Goal: Information Seeking & Learning: Find contact information

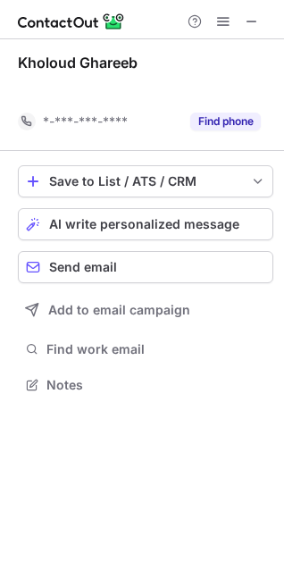
scroll to position [344, 284]
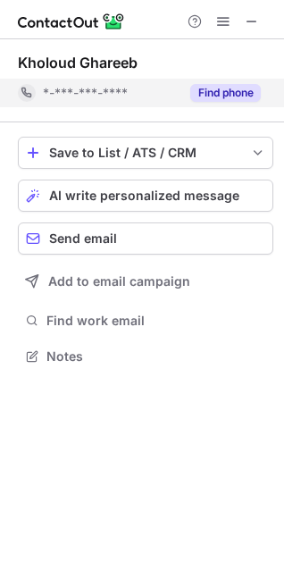
click at [234, 95] on button "Find phone" at bounding box center [225, 93] width 71 height 18
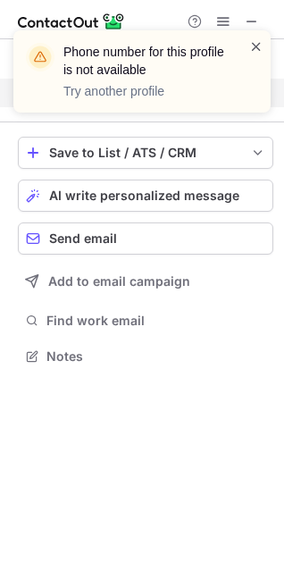
click at [255, 45] on span at bounding box center [256, 47] width 14 height 18
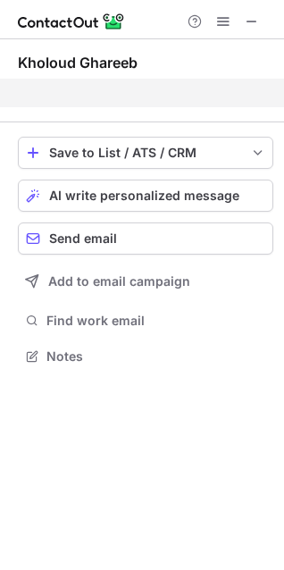
click at [254, 21] on div "Phone number for this profile is not available Try another profile" at bounding box center [142, 79] width 286 height 132
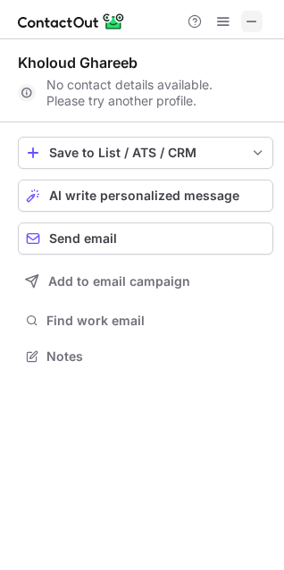
click at [252, 21] on span at bounding box center [252, 21] width 14 height 14
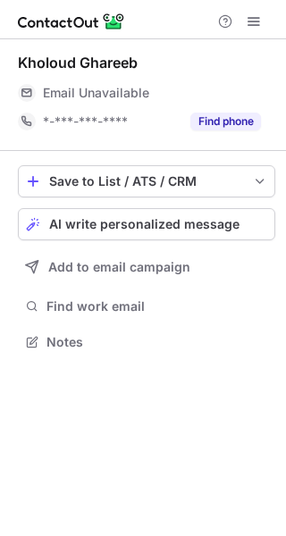
scroll to position [330, 286]
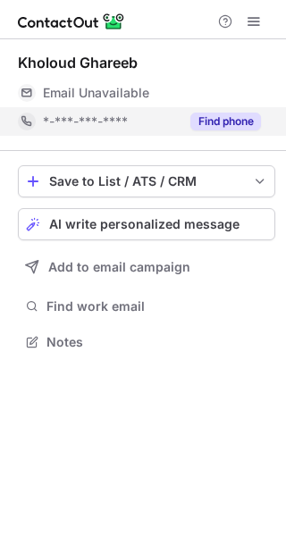
click at [209, 114] on button "Find phone" at bounding box center [225, 122] width 71 height 18
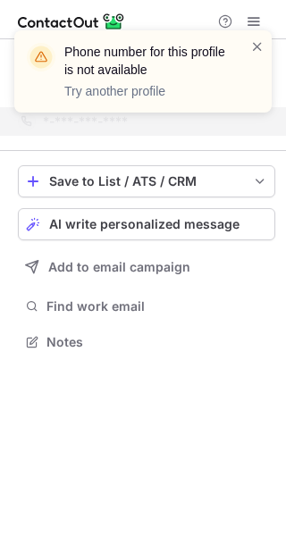
click at [138, 95] on p "Try another profile" at bounding box center [146, 91] width 164 height 18
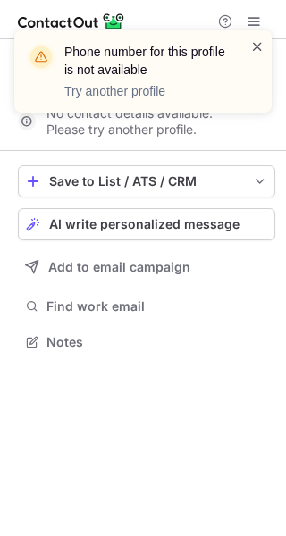
click at [250, 47] on div "Phone number for this profile is not available Try another profile" at bounding box center [142, 71] width 257 height 82
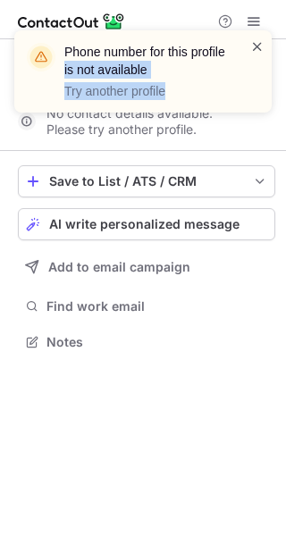
click at [255, 46] on span at bounding box center [257, 47] width 14 height 18
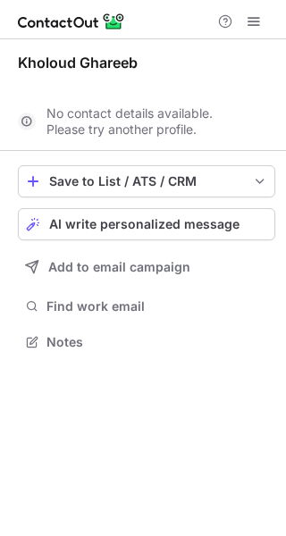
scroll to position [301, 286]
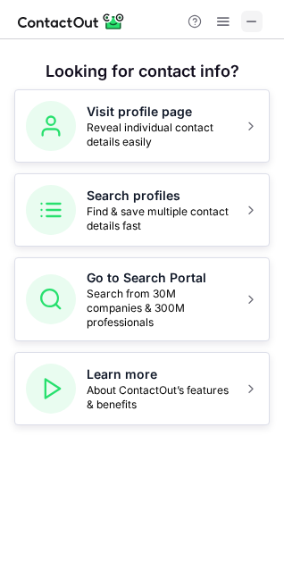
click at [247, 28] on span at bounding box center [252, 21] width 14 height 14
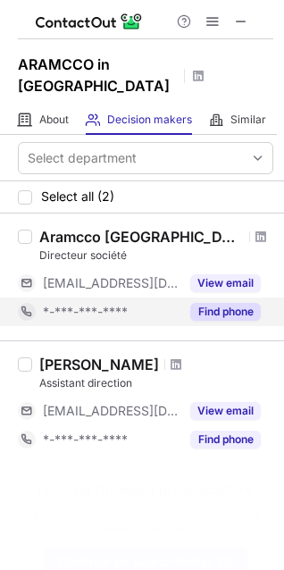
click at [250, 303] on button "Find phone" at bounding box center [225, 312] width 71 height 18
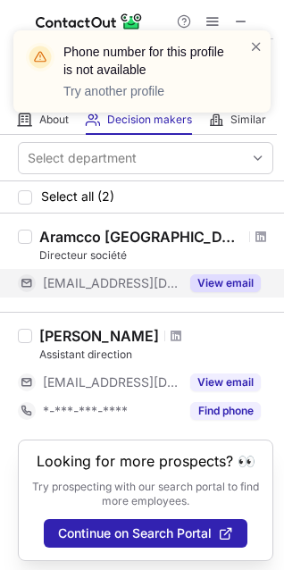
click at [226, 274] on button "View email" at bounding box center [225, 283] width 71 height 18
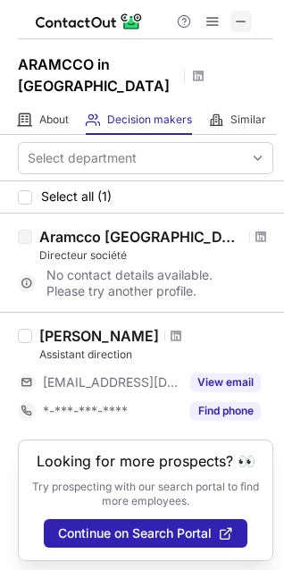
click at [238, 16] on span at bounding box center [241, 21] width 14 height 14
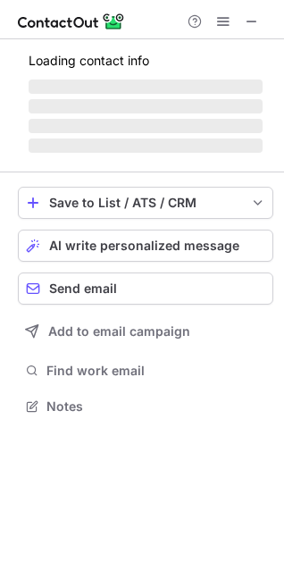
scroll to position [372, 284]
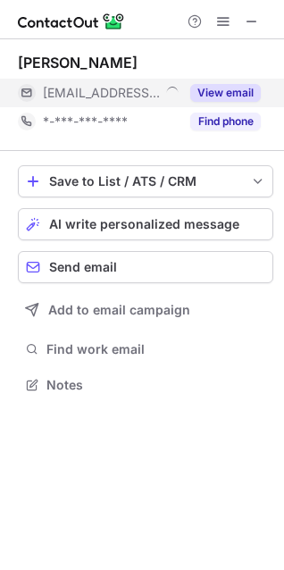
click at [226, 94] on button "View email" at bounding box center [225, 93] width 71 height 18
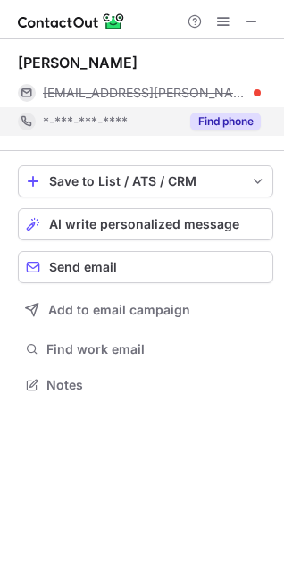
click at [203, 115] on button "Find phone" at bounding box center [225, 122] width 71 height 18
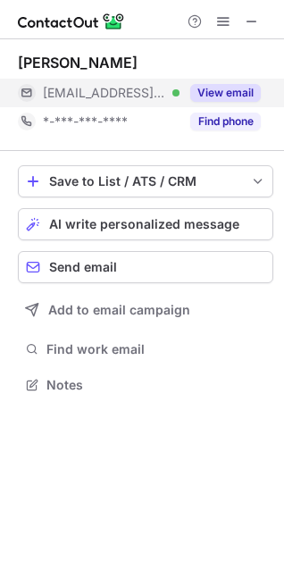
click at [214, 83] on div "View email" at bounding box center [220, 93] width 81 height 29
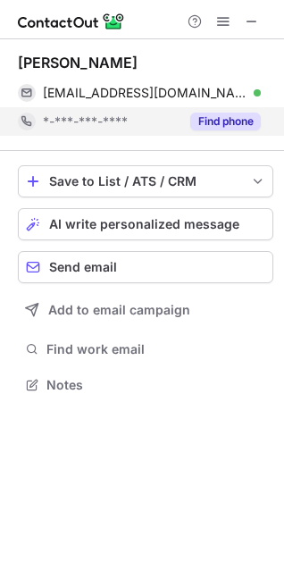
click at [222, 119] on button "Find phone" at bounding box center [225, 122] width 71 height 18
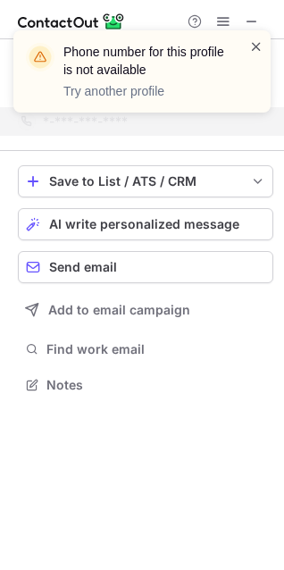
click at [253, 46] on span at bounding box center [256, 47] width 14 height 18
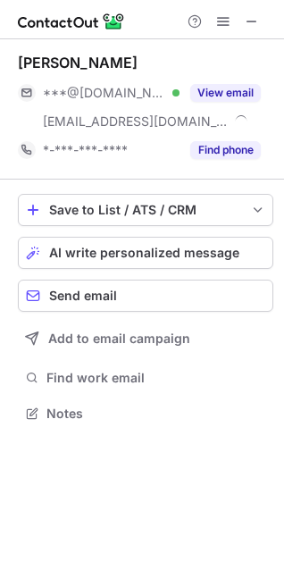
scroll to position [401, 284]
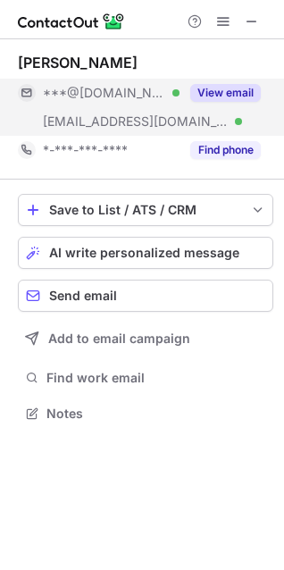
click at [209, 90] on button "View email" at bounding box center [225, 93] width 71 height 18
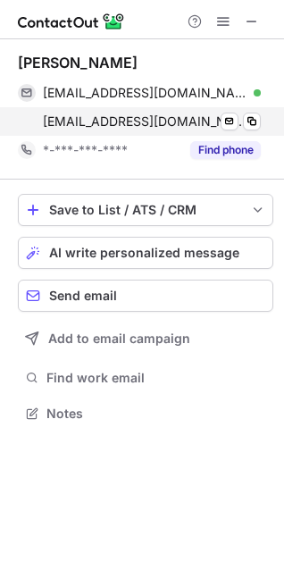
click at [64, 123] on span "[EMAIL_ADDRESS][DOMAIN_NAME]" at bounding box center [145, 121] width 205 height 16
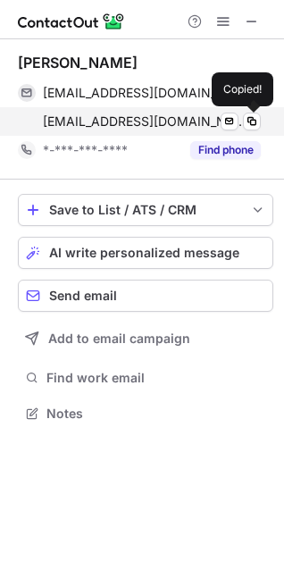
click at [64, 123] on span "[EMAIL_ADDRESS][DOMAIN_NAME]" at bounding box center [145, 121] width 205 height 16
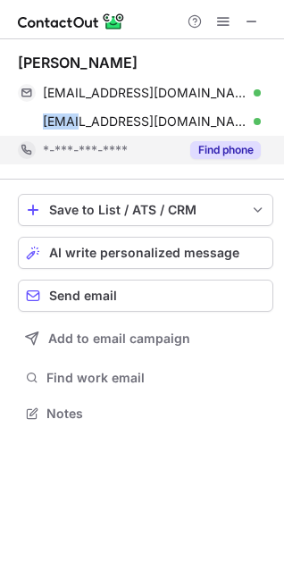
click at [216, 146] on button "Find phone" at bounding box center [225, 150] width 71 height 18
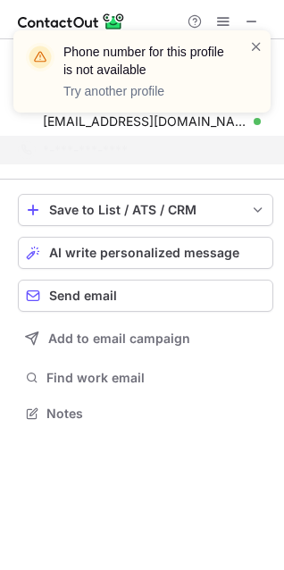
click at [108, 93] on p "Try another profile" at bounding box center [145, 91] width 164 height 18
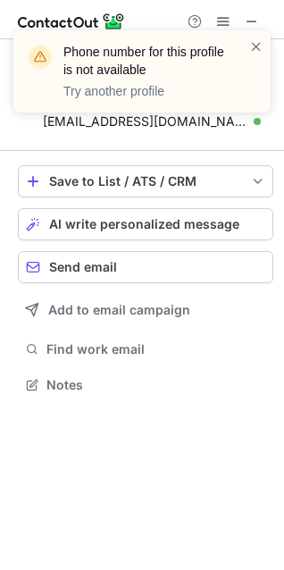
scroll to position [372, 284]
click at [255, 43] on span at bounding box center [256, 47] width 14 height 18
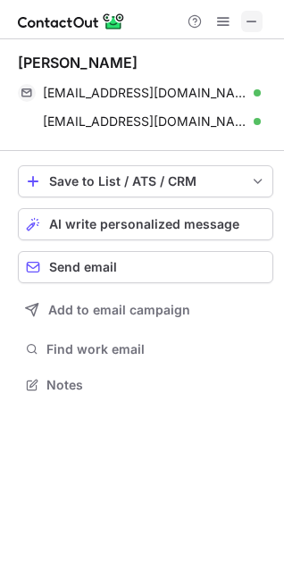
click at [251, 22] on span at bounding box center [252, 21] width 14 height 14
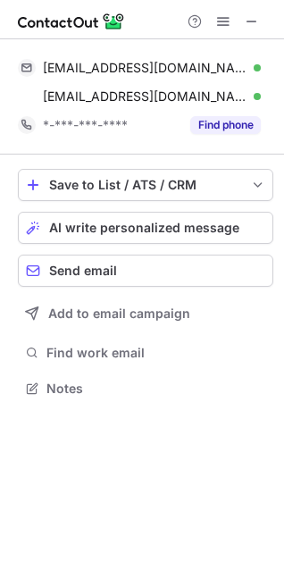
scroll to position [376, 284]
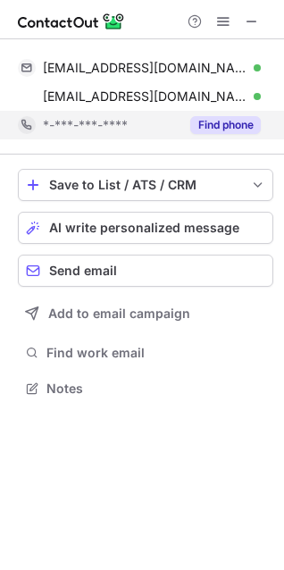
click at [206, 130] on button "Find phone" at bounding box center [225, 125] width 71 height 18
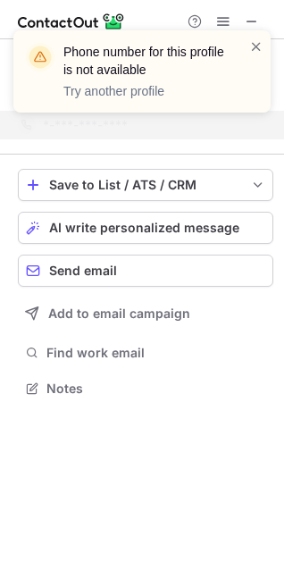
click at [246, 48] on div "Phone number for this profile is not available Try another profile" at bounding box center [135, 72] width 229 height 68
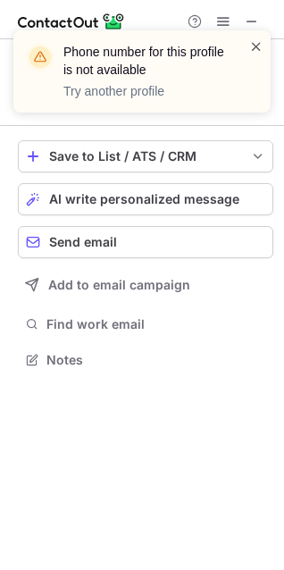
click at [257, 46] on span at bounding box center [256, 47] width 14 height 18
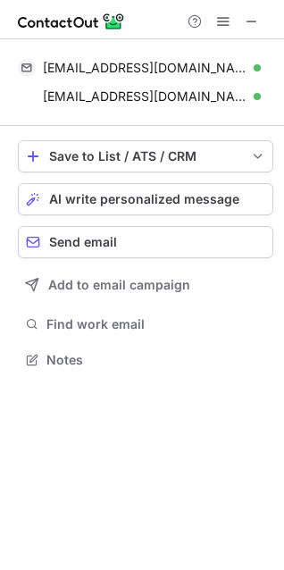
click at [251, 25] on div "Phone number for this profile is not available Try another profile" at bounding box center [142, 79] width 286 height 132
click at [251, 25] on span at bounding box center [252, 21] width 14 height 14
